Goal: Information Seeking & Learning: Learn about a topic

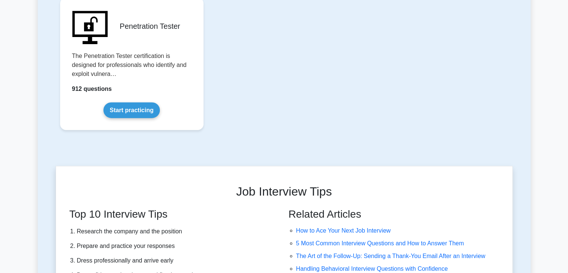
scroll to position [1739, 0]
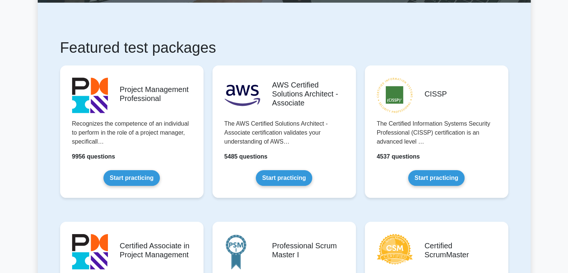
scroll to position [0, 0]
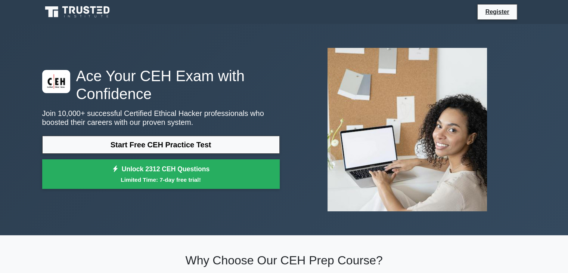
click at [75, 14] on icon at bounding box center [78, 12] width 72 height 14
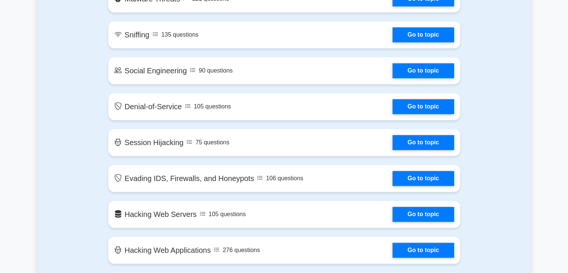
scroll to position [673, 0]
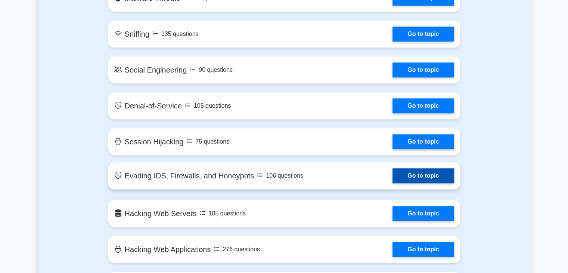
click at [422, 176] on link "Go to topic" at bounding box center [423, 175] width 61 height 15
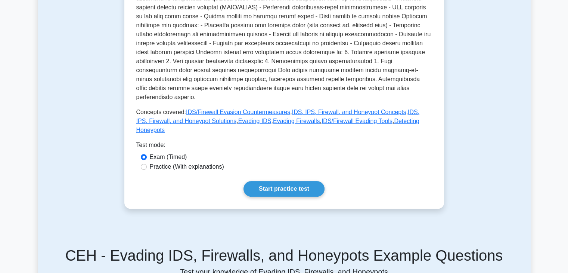
scroll to position [255, 0]
click at [142, 164] on input "Practice (With explanations)" at bounding box center [144, 167] width 6 height 6
radio input "true"
click at [287, 181] on link "Start practice test" at bounding box center [284, 189] width 81 height 16
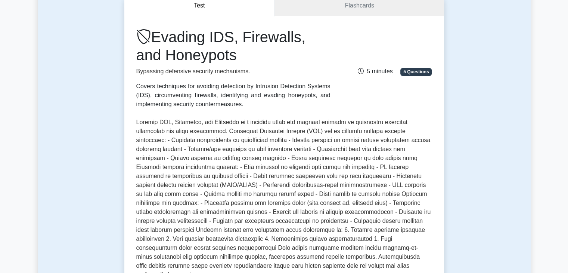
scroll to position [0, 0]
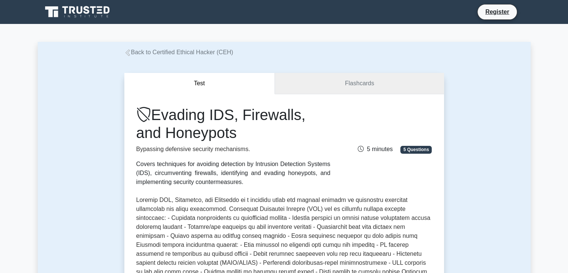
click at [364, 85] on link "Flashcards" at bounding box center [359, 83] width 169 height 21
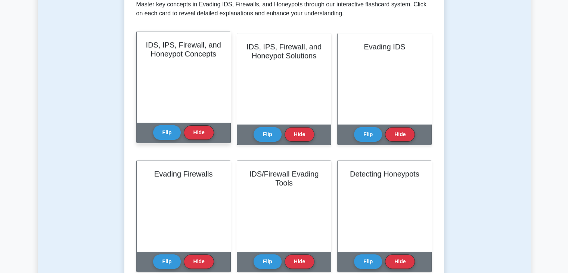
scroll to position [153, 0]
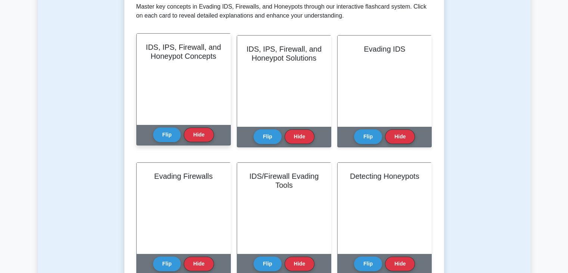
click at [203, 106] on div "IDS, IPS, Firewall, and Honeypot Concepts" at bounding box center [184, 79] width 94 height 91
click at [199, 134] on button "Hide" at bounding box center [199, 134] width 30 height 15
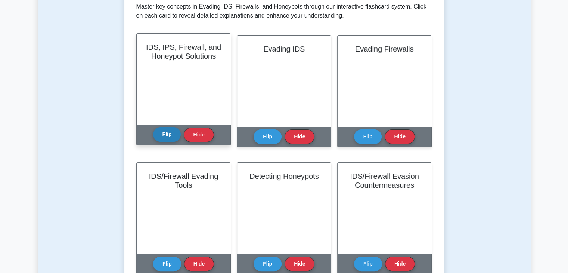
click at [170, 136] on button "Flip" at bounding box center [167, 134] width 28 height 15
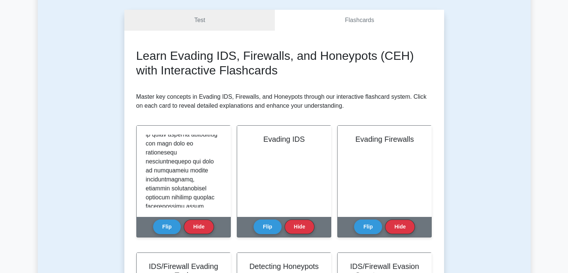
scroll to position [0, 0]
